Goal: Transaction & Acquisition: Download file/media

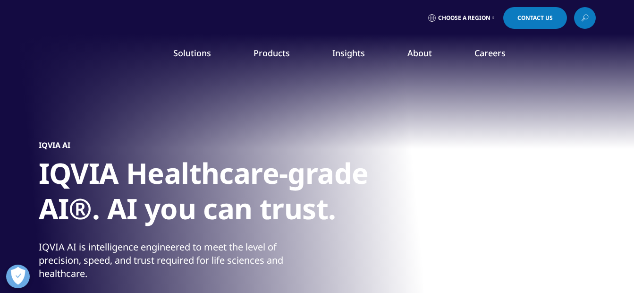
click at [161, 172] on link "SEE LATEST REPORTS" at bounding box center [211, 172] width 122 height 8
click at [177, 170] on link "SEE LATEST REPORTS" at bounding box center [211, 172] width 122 height 8
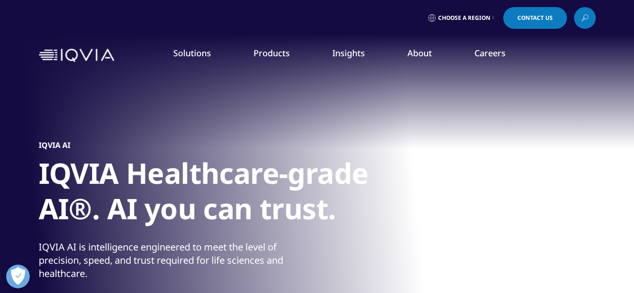
click at [177, 170] on link "SEE LATEST REPORTS" at bounding box center [211, 172] width 122 height 8
click at [200, 167] on p "An in-depth exploration of the global healthcare ecosystem with timely research…" at bounding box center [211, 143] width 122 height 50
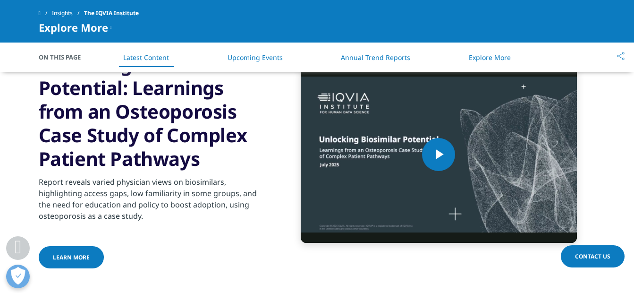
scroll to position [1152, 0]
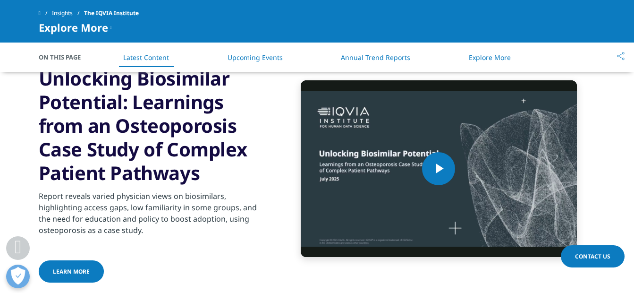
click at [391, 61] on link "Annual Trend Reports" at bounding box center [375, 57] width 69 height 9
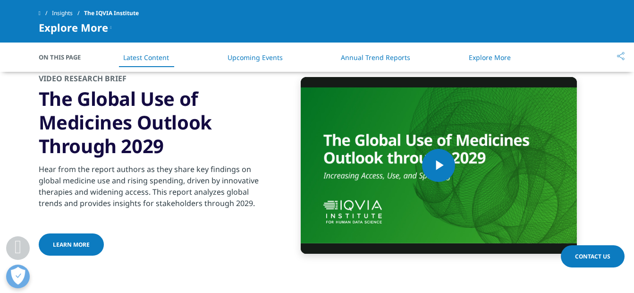
scroll to position [1692, 0]
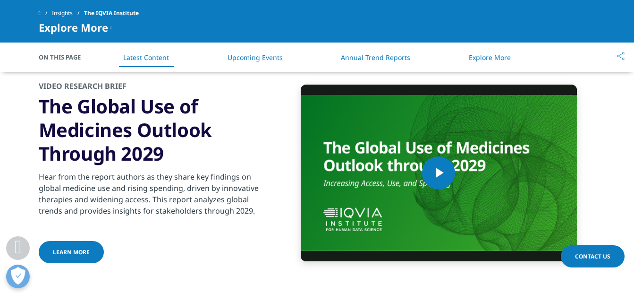
click at [72, 248] on span "learn more" at bounding box center [71, 252] width 37 height 8
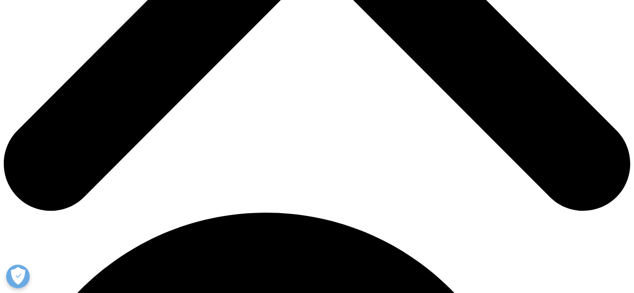
scroll to position [469, 0]
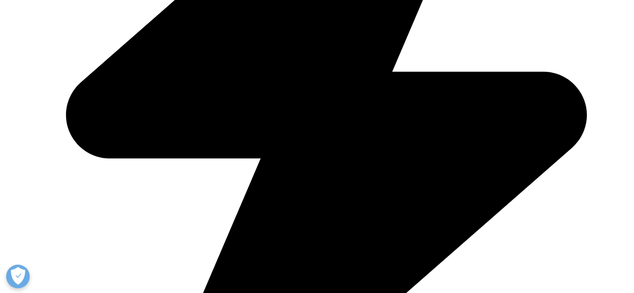
type input "Philippe"
type input "Trovão"
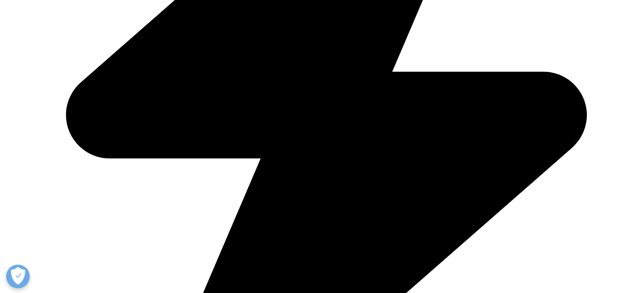
type input "philippe.trovao@ufpr.br"
select select "[GEOGRAPHIC_DATA]"
type input "philippe.trovao@ufpr.br"
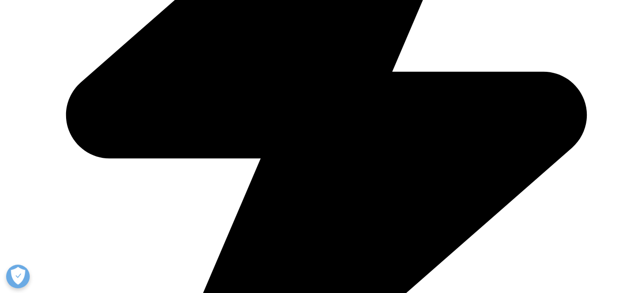
type input "M&A Intern"
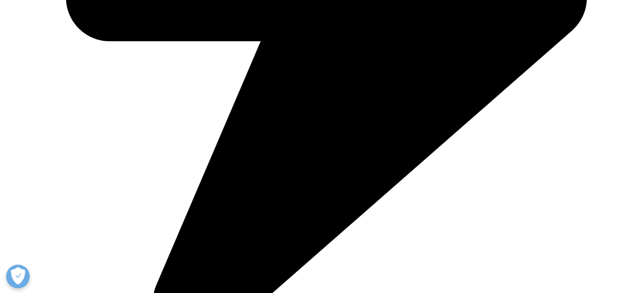
scroll to position [593, 0]
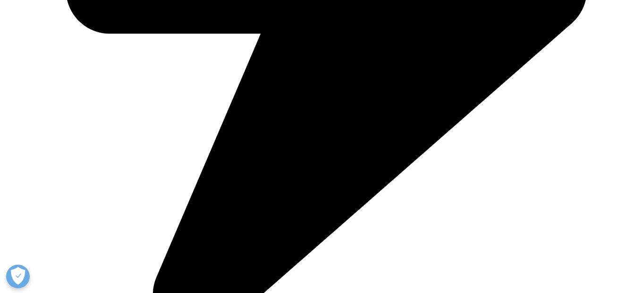
type input "Graffin Partners"
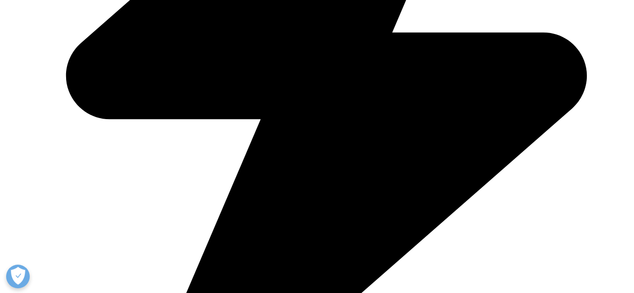
scroll to position [427, 0]
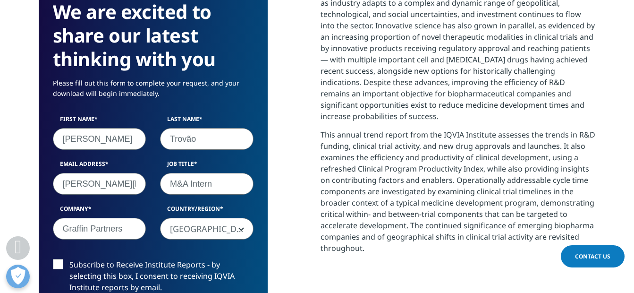
click at [200, 131] on input "Trovão" at bounding box center [206, 139] width 93 height 22
click at [129, 177] on input "philippe.trovao@ufpr.br" at bounding box center [99, 184] width 93 height 22
type input "philippe.doukey@gmail.com"
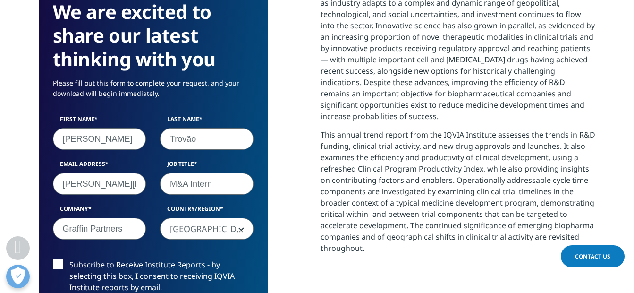
click at [148, 177] on div "Email Address philippe.doukey@gmail.com" at bounding box center [100, 177] width 108 height 35
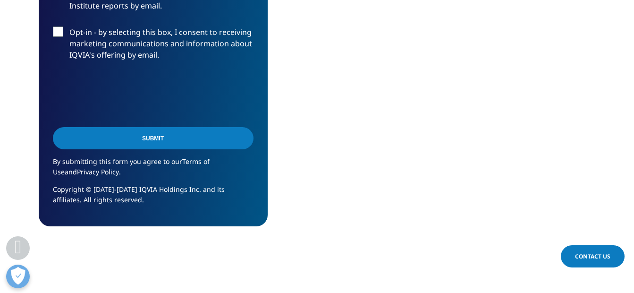
scroll to position [747, 0]
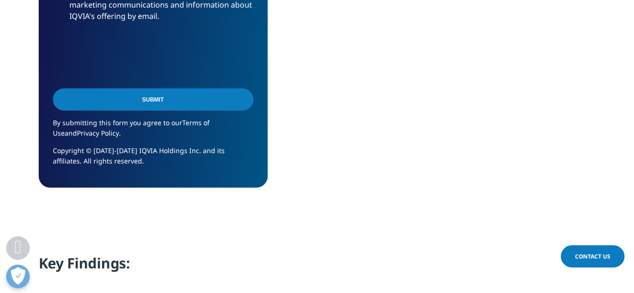
click at [195, 95] on input "Submit" at bounding box center [153, 99] width 201 height 22
click at [211, 105] on input "Submit" at bounding box center [153, 99] width 201 height 22
click at [231, 101] on input "Submit" at bounding box center [153, 99] width 201 height 22
click at [237, 102] on input "Submit" at bounding box center [153, 99] width 201 height 22
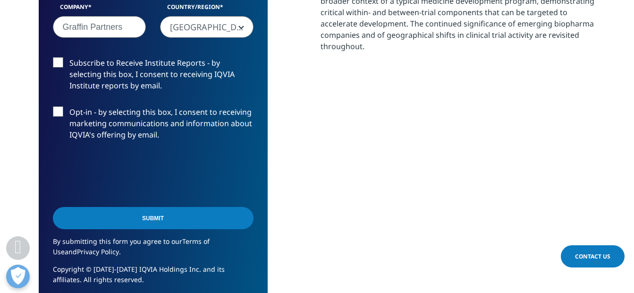
scroll to position [636, 0]
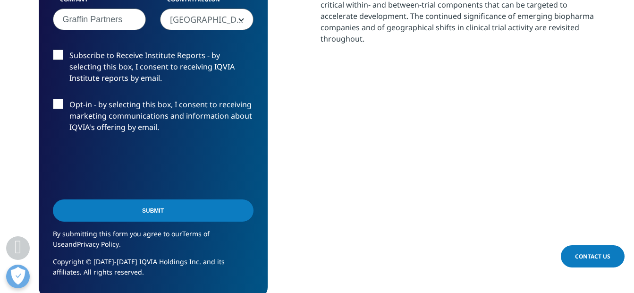
click at [179, 210] on input "Submit" at bounding box center [153, 210] width 201 height 22
click at [225, 212] on input "Submit" at bounding box center [153, 210] width 201 height 22
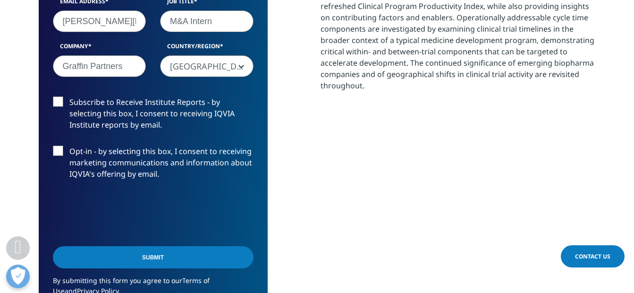
scroll to position [566, 0]
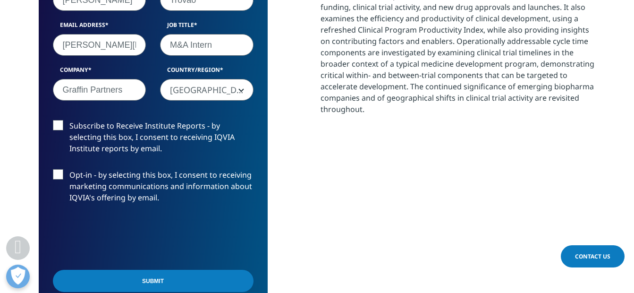
click at [59, 174] on label "Opt-in - by selecting this box, I consent to receiving marketing communications…" at bounding box center [153, 188] width 201 height 39
click at [69, 169] on input "Opt-in - by selecting this box, I consent to receiving marketing communications…" at bounding box center [69, 169] width 0 height 0
click at [60, 172] on label "Opt-in - by selecting this box, I consent to receiving marketing communications…" at bounding box center [153, 188] width 201 height 39
click at [69, 169] on input "Opt-in - by selecting this box, I consent to receiving marketing communications…" at bounding box center [69, 169] width 0 height 0
click at [167, 282] on input "Submit" at bounding box center [153, 281] width 201 height 22
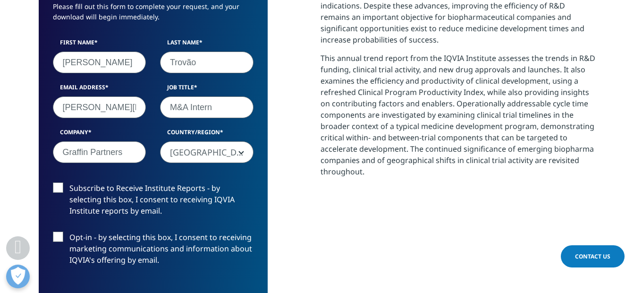
scroll to position [496, 0]
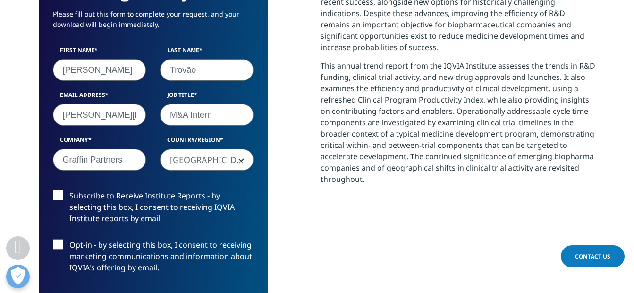
click at [106, 124] on input "[PERSON_NAME][EMAIL_ADDRESS][DOMAIN_NAME]" at bounding box center [99, 115] width 93 height 22
click at [127, 212] on label "Subscribe to Receive Institute Reports - by selecting this box, I consent to re…" at bounding box center [153, 209] width 201 height 39
click at [69, 190] on input "Subscribe to Receive Institute Reports - by selecting this box, I consent to re…" at bounding box center [69, 190] width 0 height 0
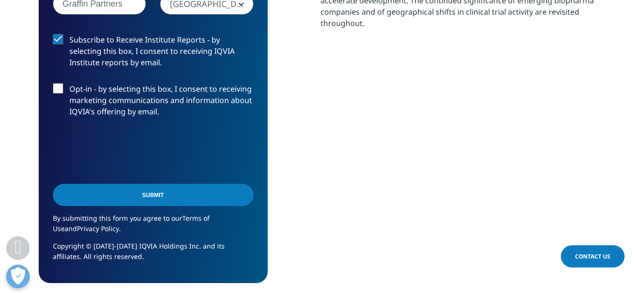
click at [136, 194] on input "Submit" at bounding box center [153, 195] width 201 height 22
click at [233, 189] on input "Submit" at bounding box center [153, 195] width 201 height 22
drag, startPoint x: 233, startPoint y: 189, endPoint x: 196, endPoint y: 195, distance: 36.9
click at [196, 195] on input "Submit" at bounding box center [153, 195] width 201 height 22
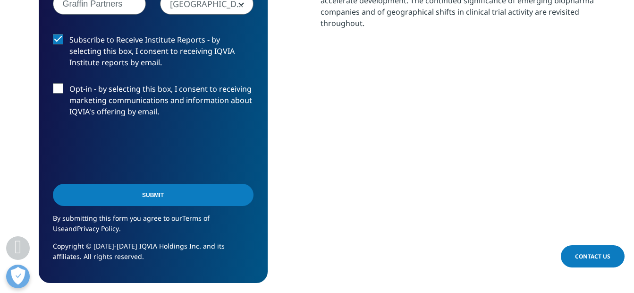
click at [196, 195] on input "Submit" at bounding box center [153, 195] width 201 height 22
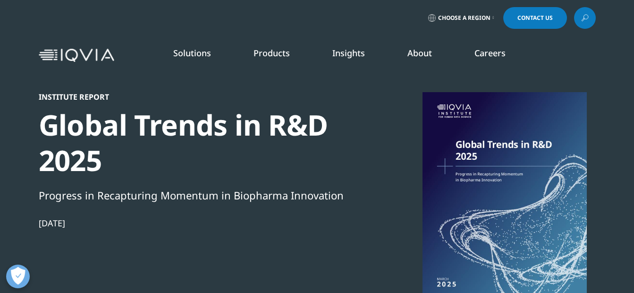
scroll to position [660, 0]
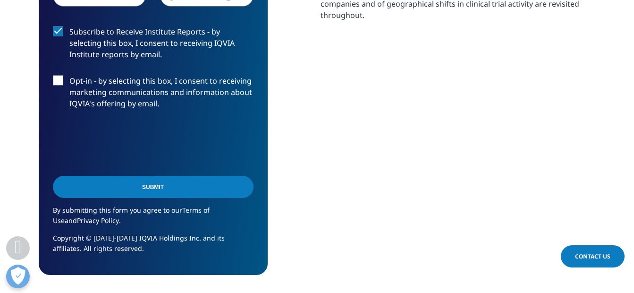
click at [64, 31] on label "Subscribe to Receive Institute Reports - by selecting this box, I consent to re…" at bounding box center [153, 45] width 201 height 39
click at [69, 26] on input "Subscribe to Receive Institute Reports - by selecting this box, I consent to re…" at bounding box center [69, 26] width 0 height 0
click at [161, 177] on input "Submit" at bounding box center [153, 187] width 201 height 22
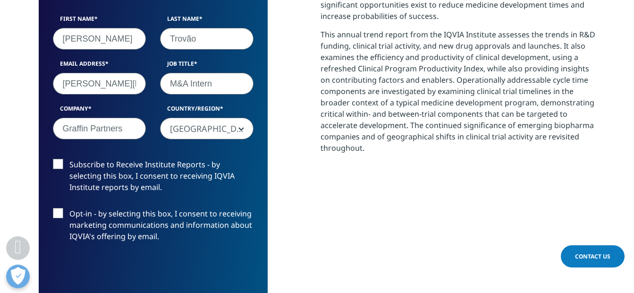
scroll to position [511, 0]
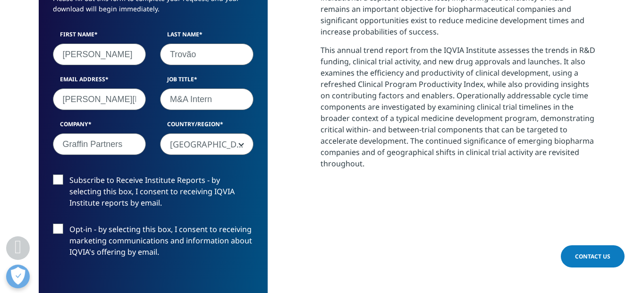
click at [243, 145] on span "[GEOGRAPHIC_DATA]" at bounding box center [206, 144] width 93 height 22
click at [237, 123] on label "Country/Region" at bounding box center [206, 126] width 93 height 13
click at [161, 133] on select "United States Canada United Kingdom Afghanistan Albania Algeria American Samoa …" at bounding box center [160, 133] width 0 height 0
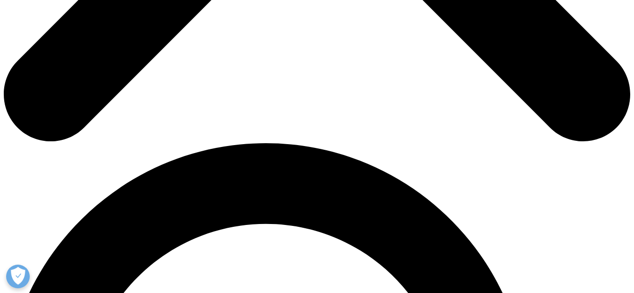
scroll to position [470, 0]
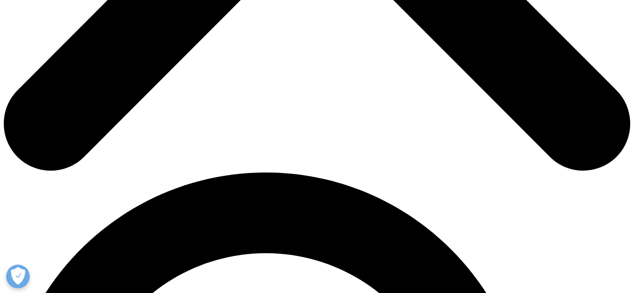
type input "[PERSON_NAME]"
type input "Trovão"
type input "[PERSON_NAME][EMAIL_ADDRESS][DOMAIN_NAME]"
type input "M&A Intern"
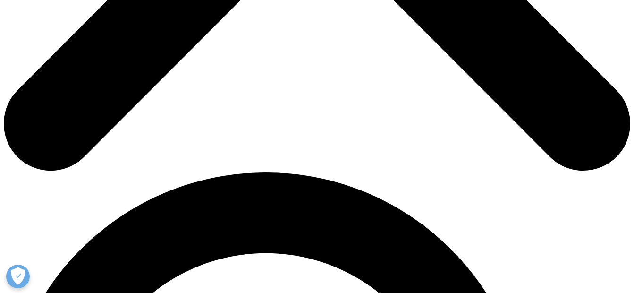
type input "Graffin Partners"
select select "[GEOGRAPHIC_DATA]"
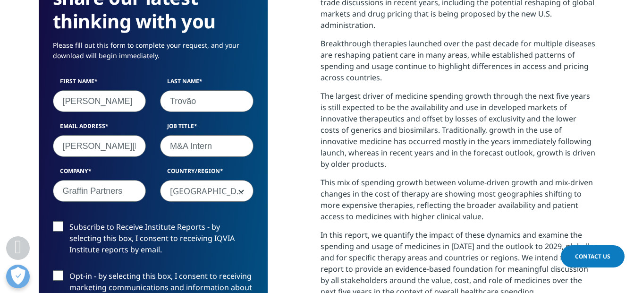
click at [128, 146] on input "philippe.trovao@ufpr.br" at bounding box center [99, 146] width 93 height 22
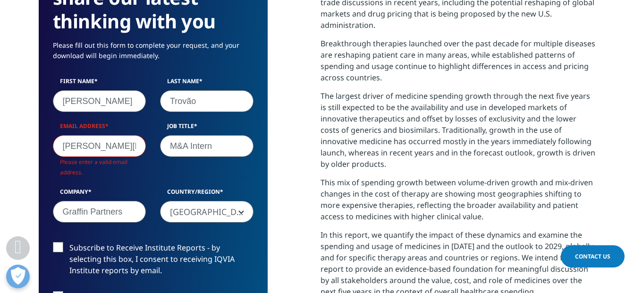
scroll to position [522, 557]
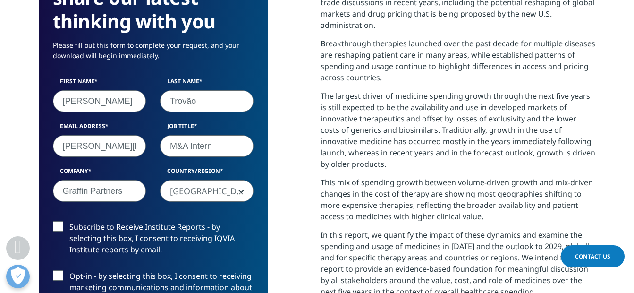
type input "philippe.trovao@ufpr.br"
click at [238, 183] on span "[GEOGRAPHIC_DATA]" at bounding box center [207, 191] width 93 height 22
click at [211, 187] on span "[GEOGRAPHIC_DATA]" at bounding box center [207, 191] width 93 height 22
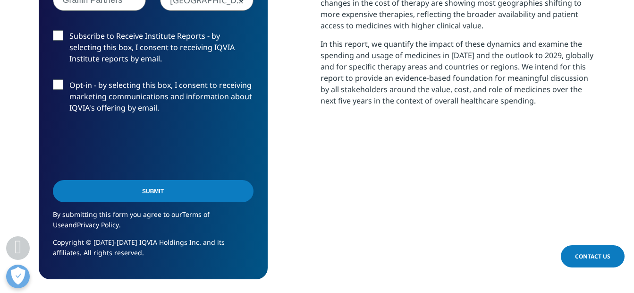
scroll to position [771, 0]
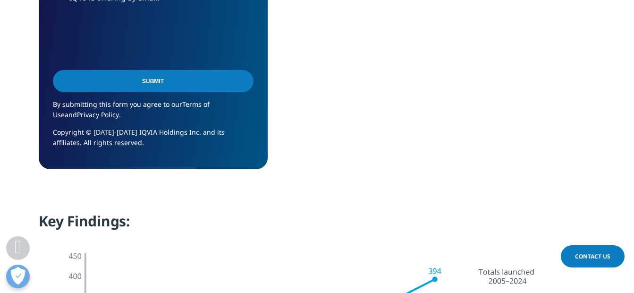
click at [157, 80] on input "Submit" at bounding box center [153, 81] width 201 height 22
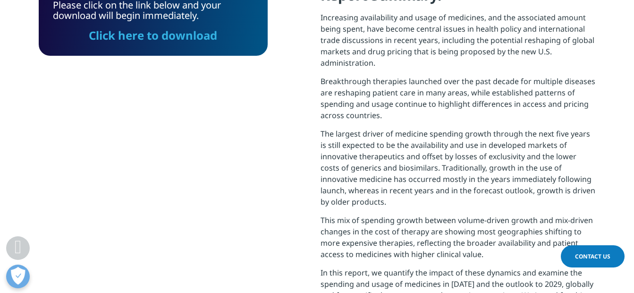
scroll to position [380, 557]
click at [224, 224] on div "Please click on the link below and your download will begin immediately. Click …" at bounding box center [153, 176] width 229 height 380
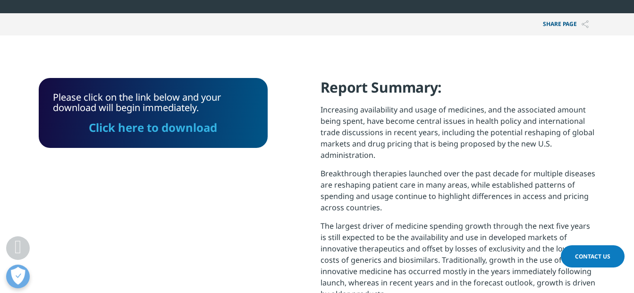
scroll to position [326, 0]
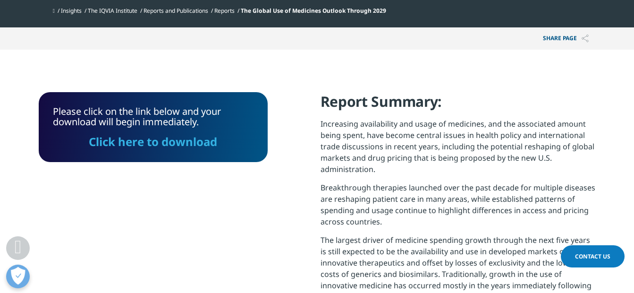
click at [161, 144] on link "Click here to download" at bounding box center [153, 142] width 128 height 16
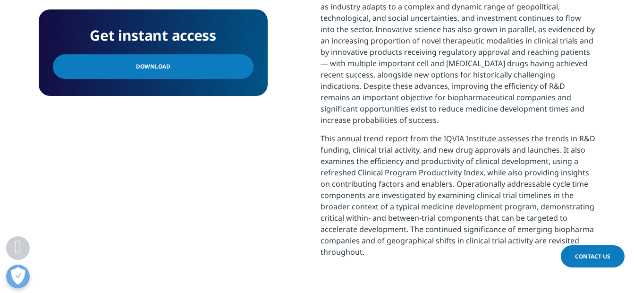
scroll to position [408, 0]
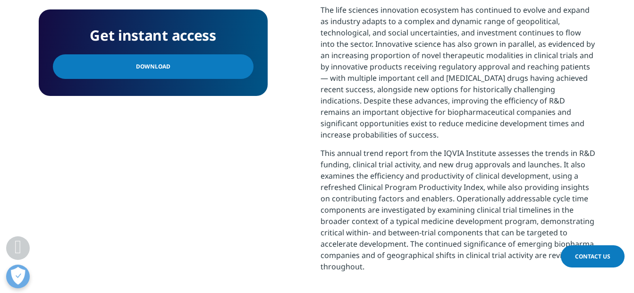
click at [229, 69] on link "Download" at bounding box center [153, 66] width 201 height 25
